Goal: Task Accomplishment & Management: Manage account settings

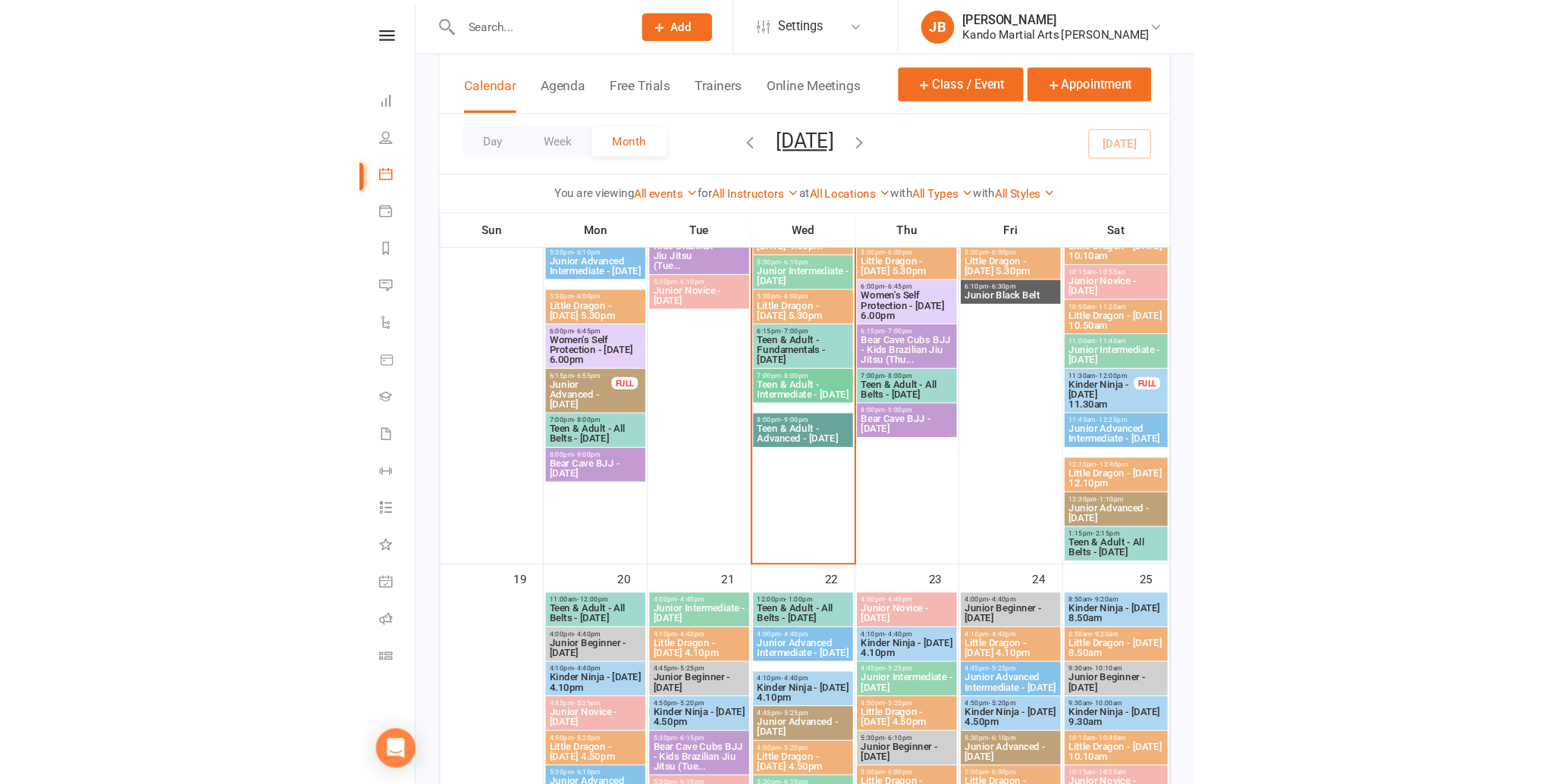
scroll to position [818, 0]
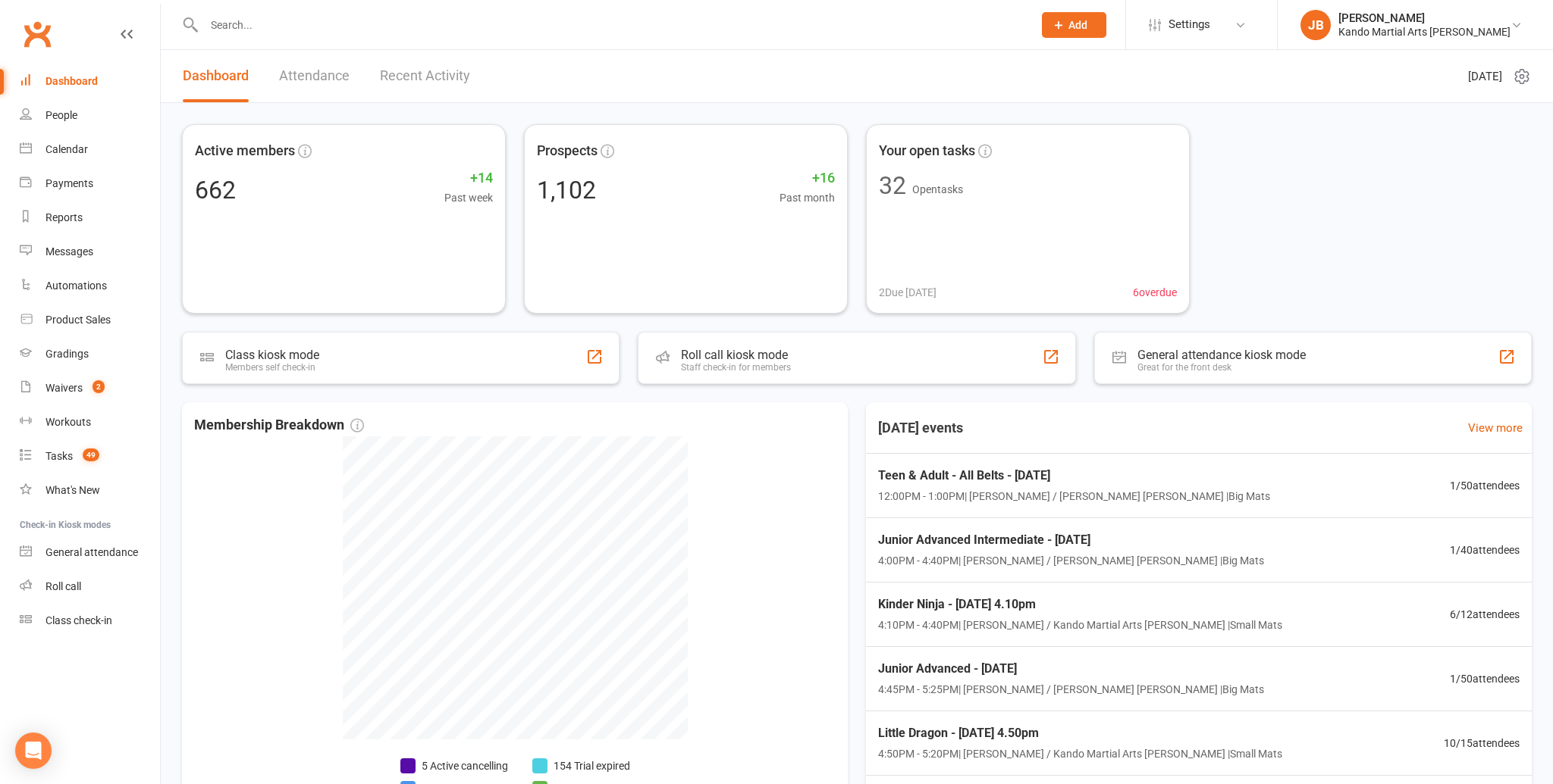
click at [221, 27] on input "text" at bounding box center [610, 25] width 822 height 21
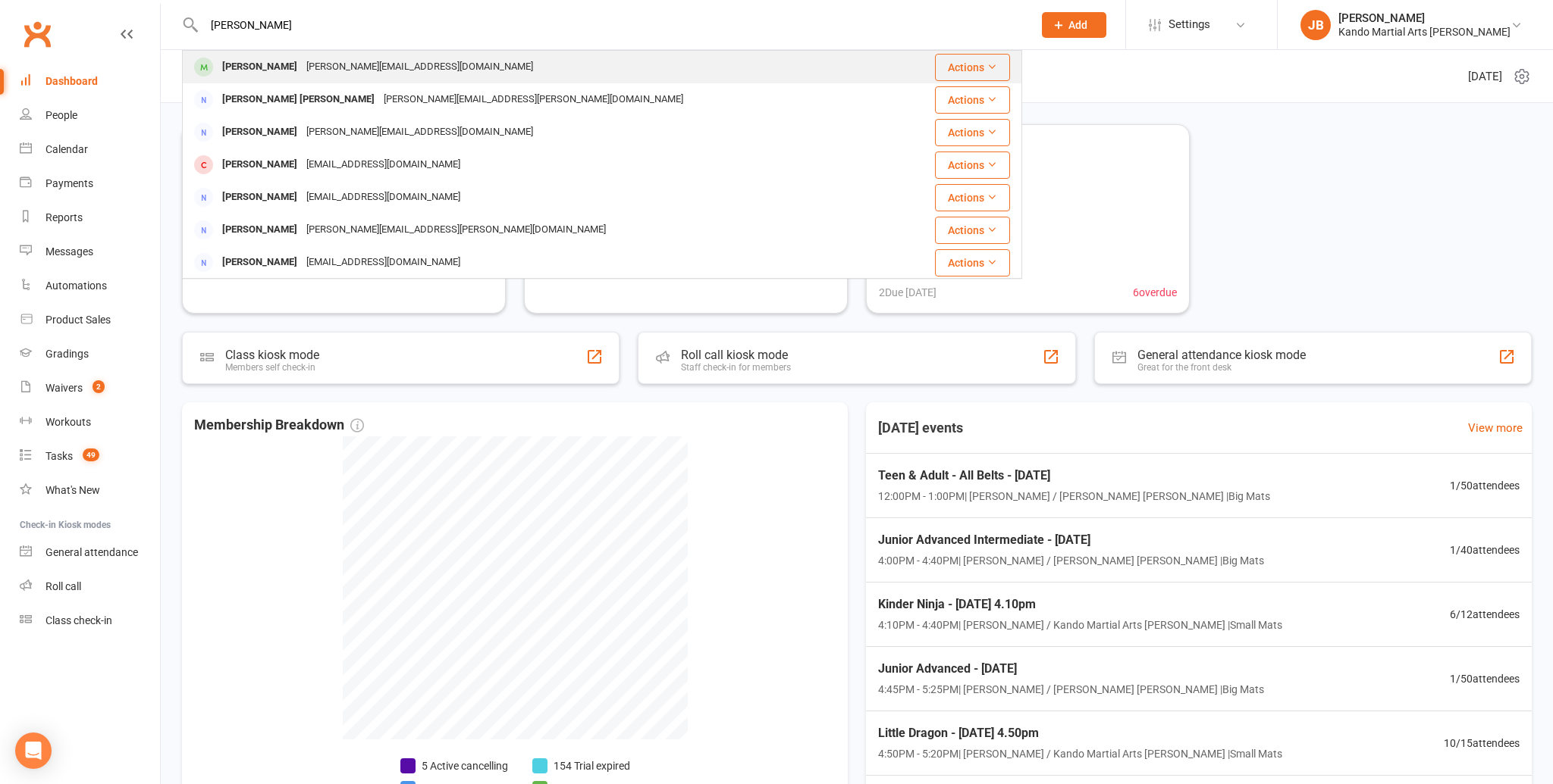
type input "[PERSON_NAME]"
click at [256, 63] on div "[PERSON_NAME]" at bounding box center [259, 66] width 84 height 22
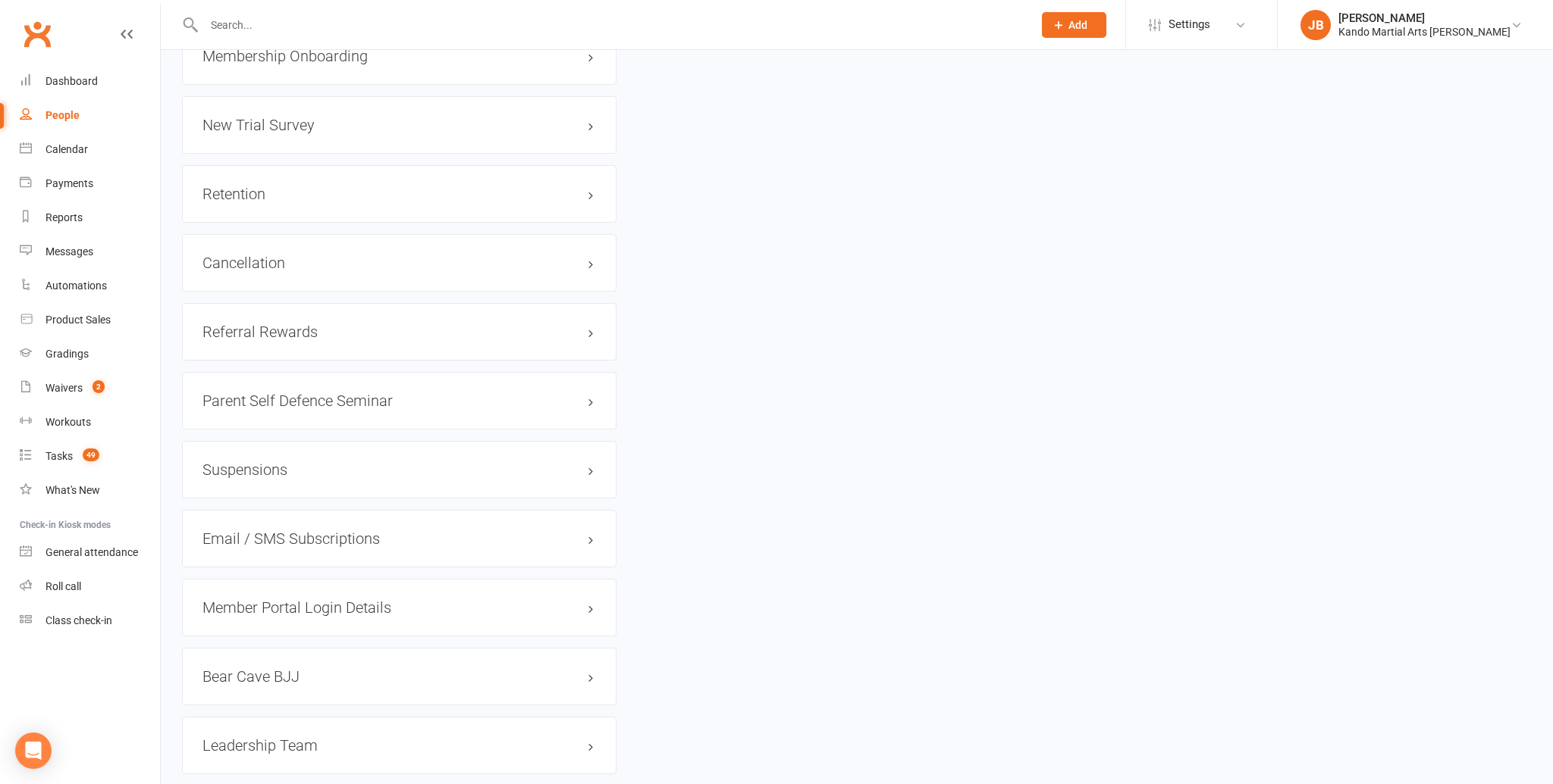
scroll to position [1971, 0]
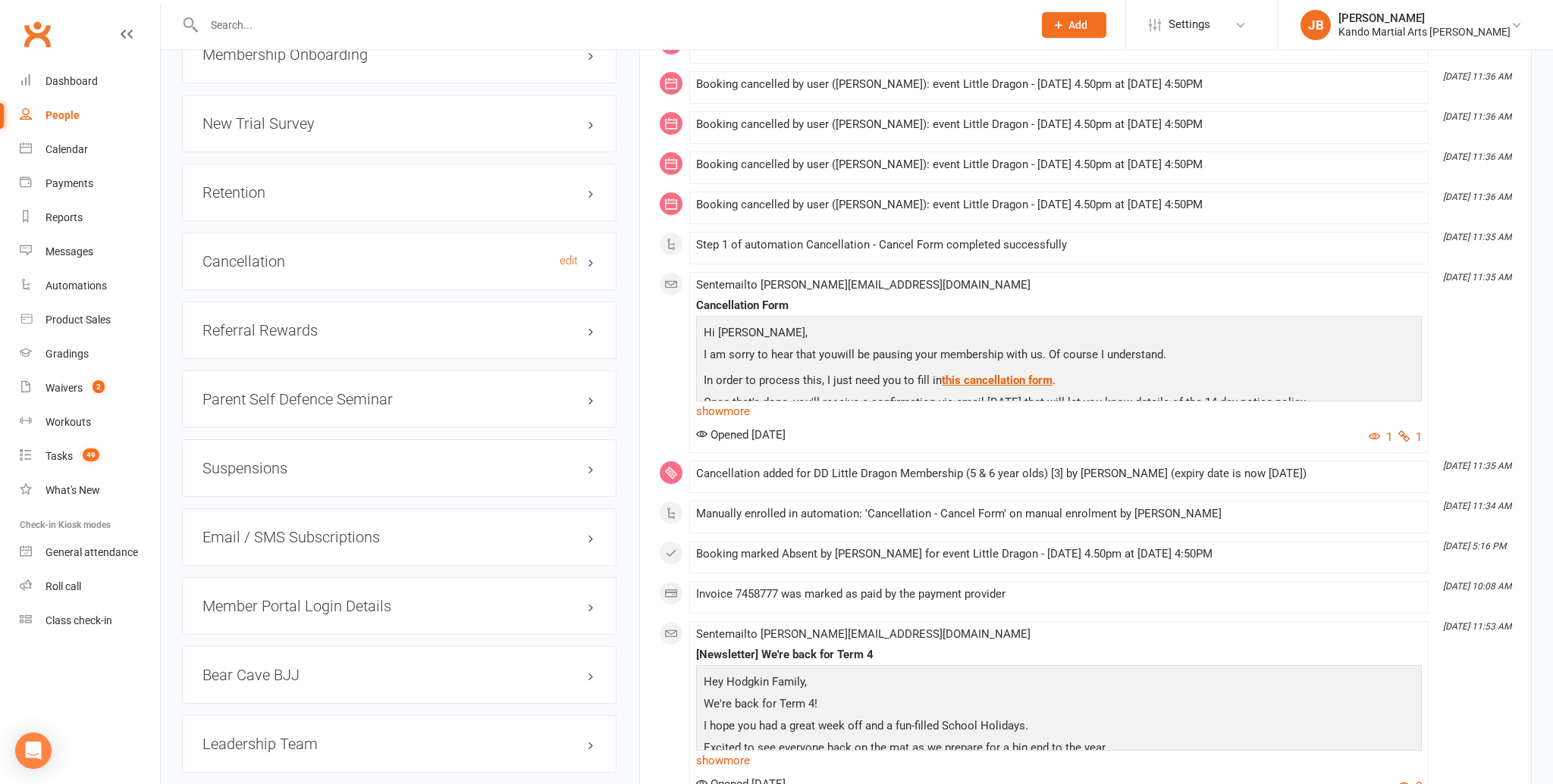
click at [295, 253] on h3 "Cancellation edit" at bounding box center [399, 261] width 394 height 17
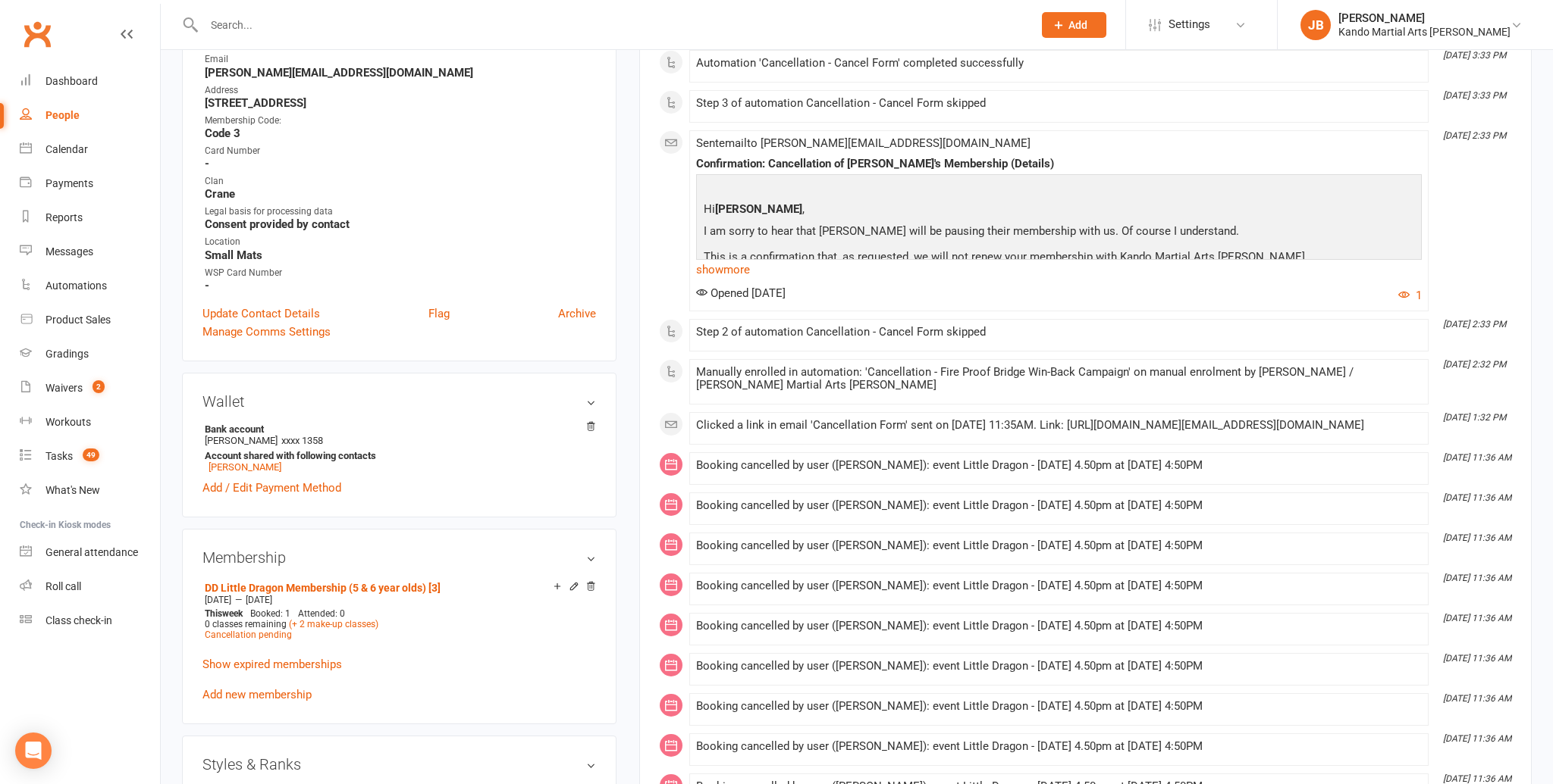
scroll to position [432, 0]
